Goal: Book appointment/travel/reservation

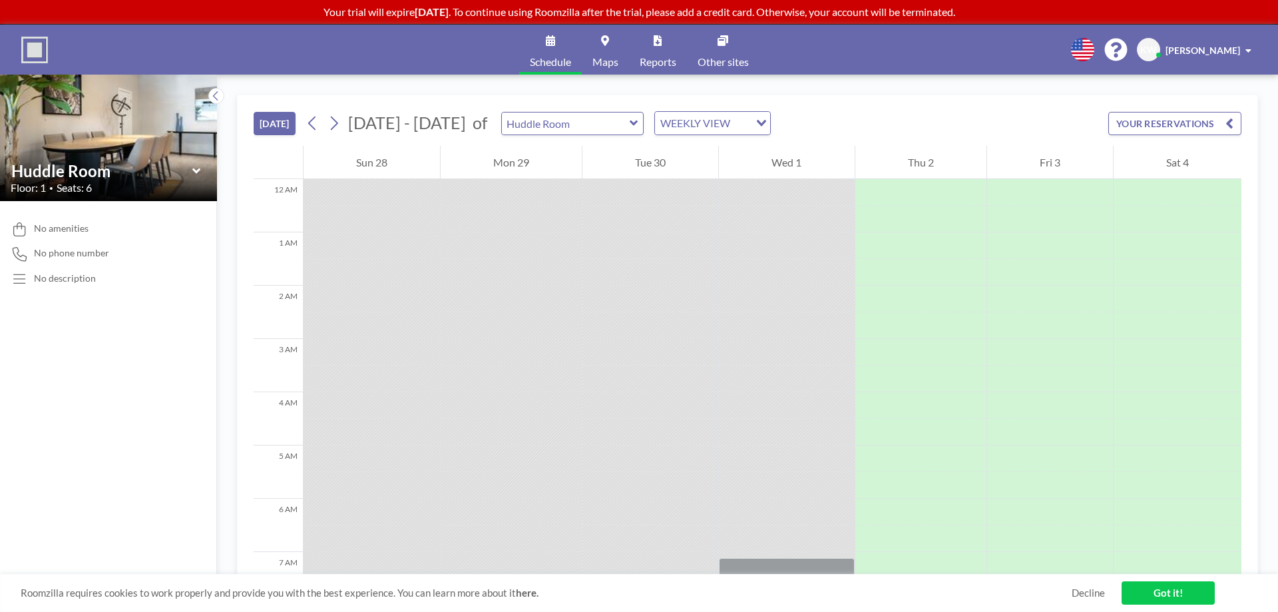
click at [626, 130] on div "Huddle Room" at bounding box center [572, 123] width 143 height 23
click at [602, 126] on input "text" at bounding box center [566, 124] width 128 height 22
type input "Large Conference Room"
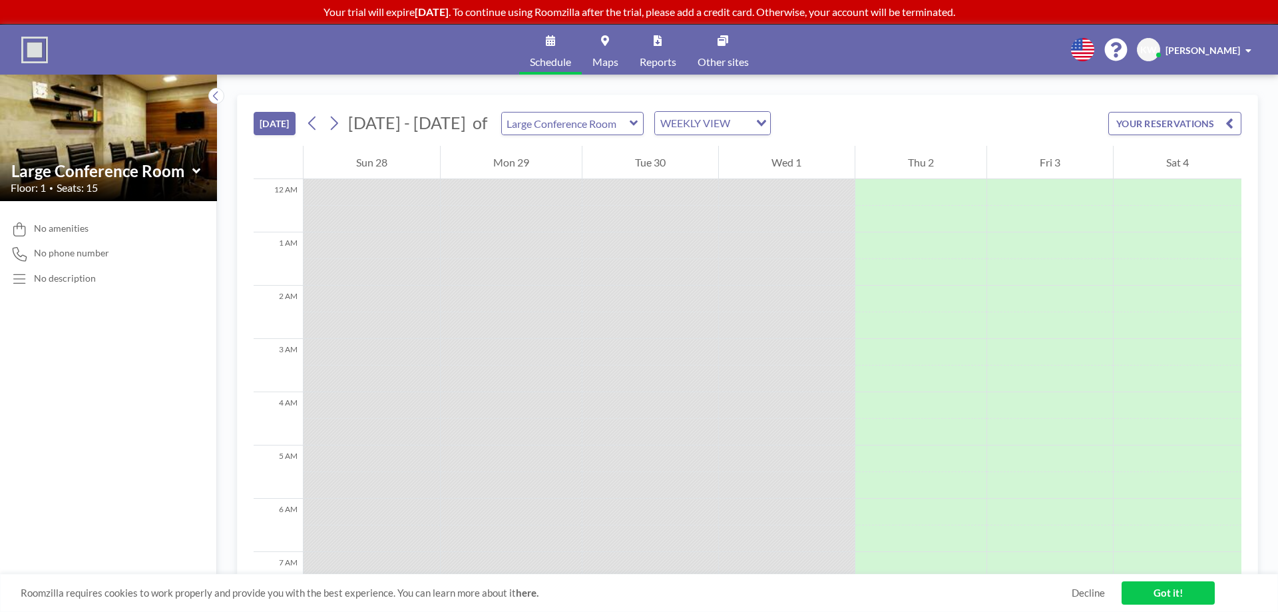
click at [692, 126] on div "WEEKLY VIEW" at bounding box center [702, 122] width 95 height 20
click at [692, 126] on input "Search for option" at bounding box center [704, 123] width 97 height 17
click at [340, 132] on icon at bounding box center [334, 123] width 13 height 20
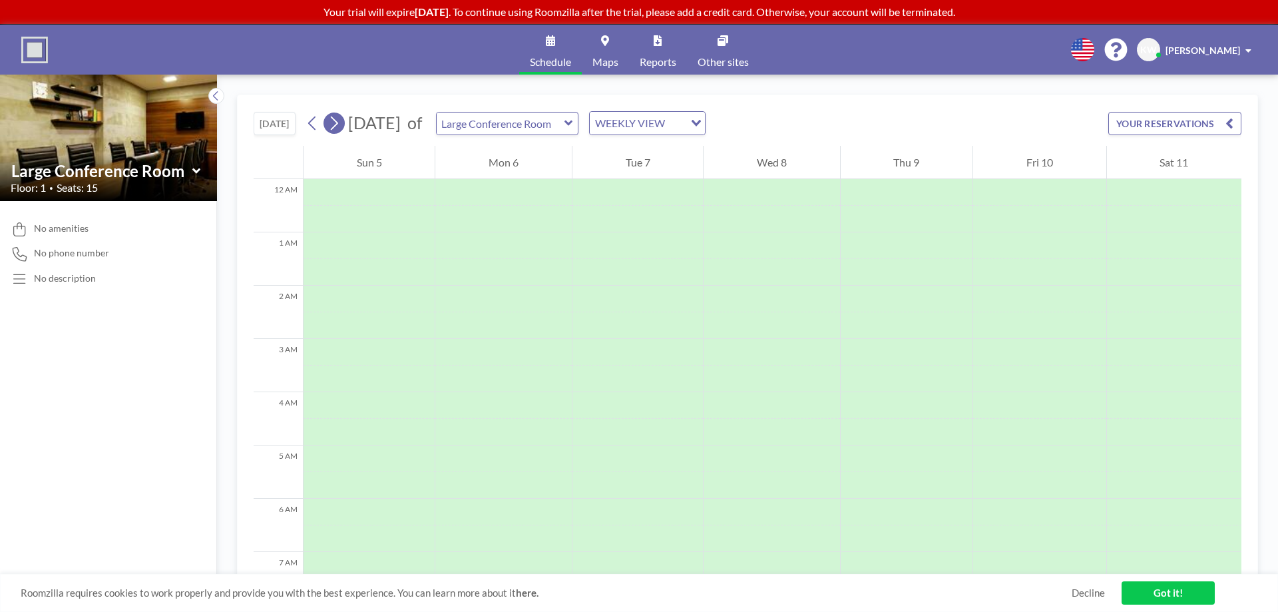
click at [340, 132] on icon at bounding box center [334, 123] width 13 height 20
